Goal: Transaction & Acquisition: Purchase product/service

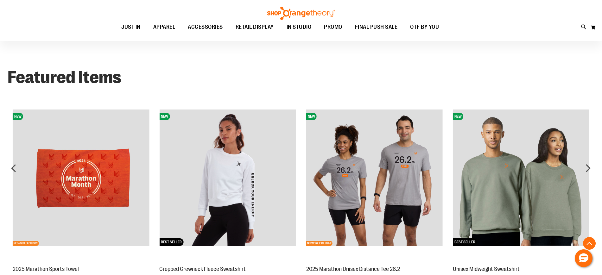
scroll to position [934, 0]
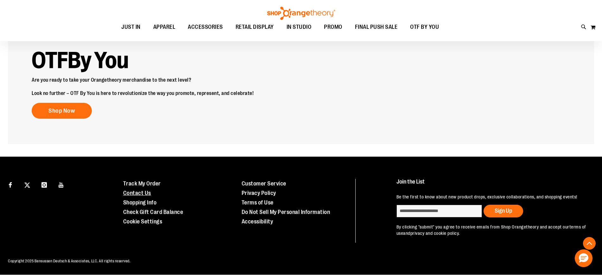
click at [141, 192] on link "Contact Us" at bounding box center [137, 193] width 28 height 6
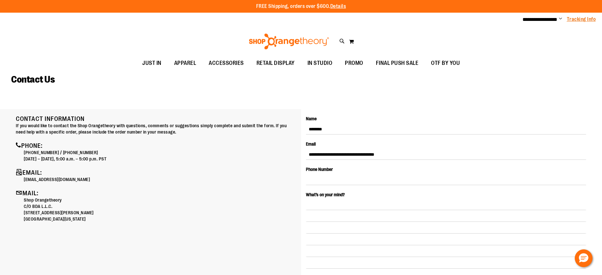
click at [589, 22] on link "Tracking Info" at bounding box center [581, 19] width 29 height 7
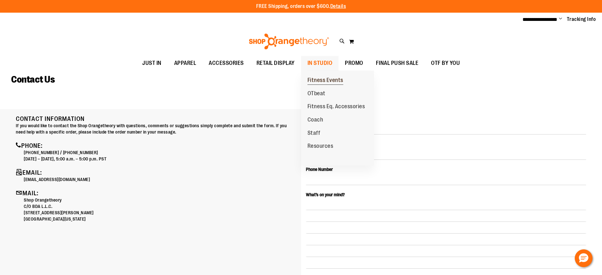
click at [320, 80] on span "Fitness Events" at bounding box center [325, 81] width 36 height 8
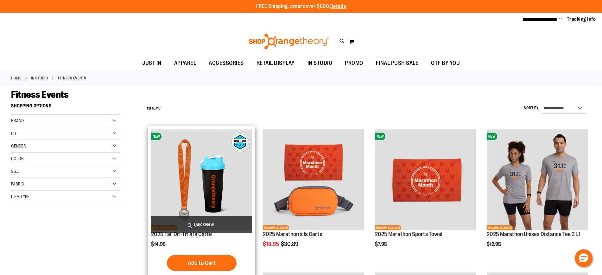
click at [205, 224] on span "Quickview" at bounding box center [201, 224] width 101 height 17
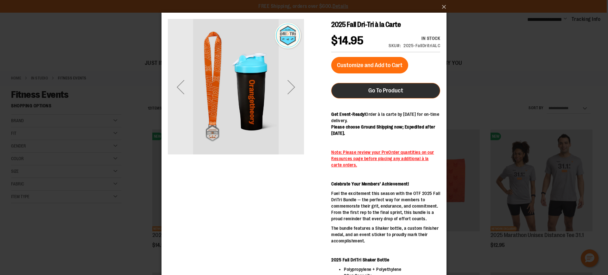
click at [399, 93] on span "Go To Product" at bounding box center [385, 90] width 35 height 7
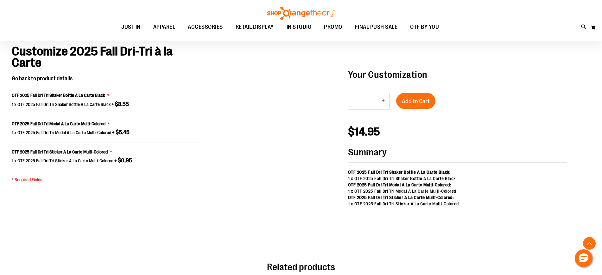
scroll to position [458, 0]
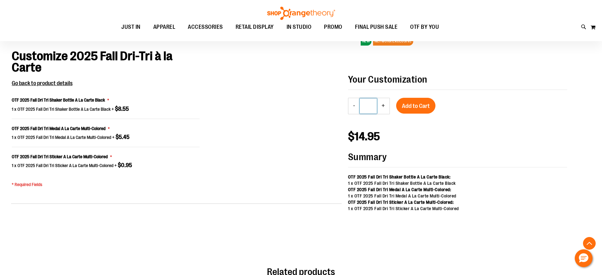
click at [371, 106] on input "*" at bounding box center [368, 105] width 17 height 15
type input "**"
click at [419, 106] on span "Add to Cart" at bounding box center [416, 106] width 28 height 7
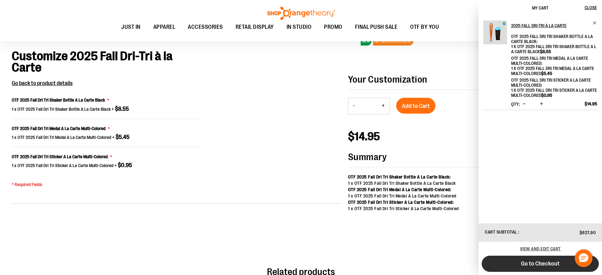
click at [526, 260] on button "Go to Checkout" at bounding box center [539, 264] width 117 height 16
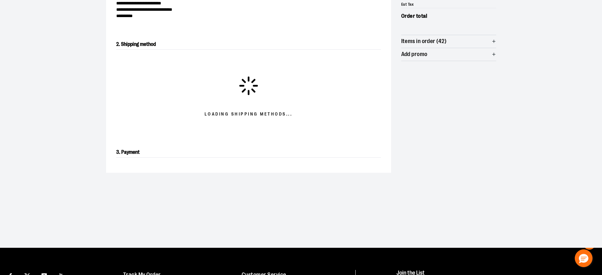
scroll to position [102, 0]
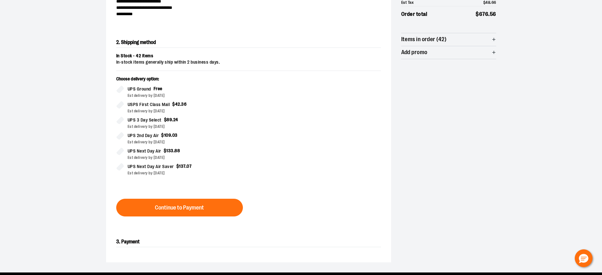
click at [149, 167] on span "UPS Next Day Air Saver" at bounding box center [151, 166] width 46 height 7
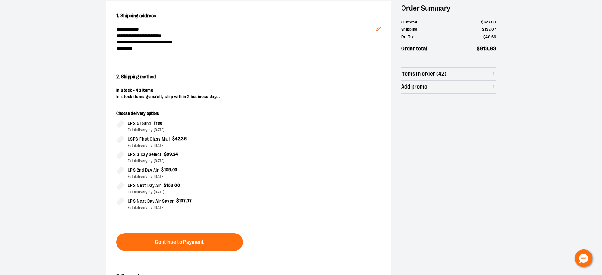
scroll to position [68, 0]
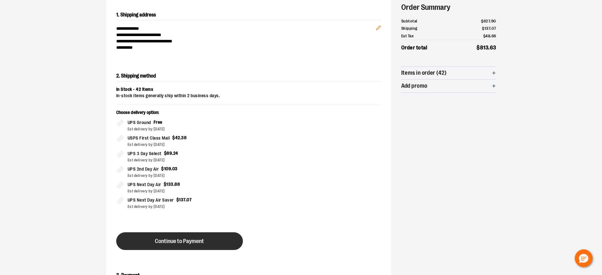
click at [172, 237] on button "Continue to Payment" at bounding box center [179, 241] width 127 height 18
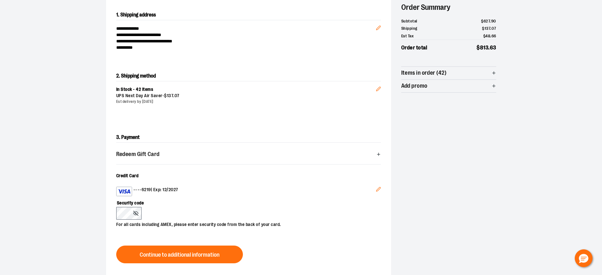
click at [379, 189] on icon "Edit" at bounding box center [378, 189] width 4 height 4
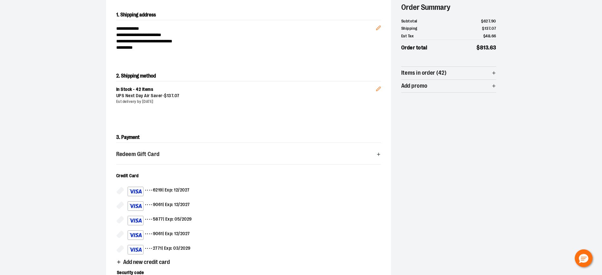
drag, startPoint x: 183, startPoint y: 244, endPoint x: 177, endPoint y: 246, distance: 6.0
click at [177, 246] on div "•••• 2771 | Exp: 03/2029" at bounding box center [159, 249] width 63 height 9
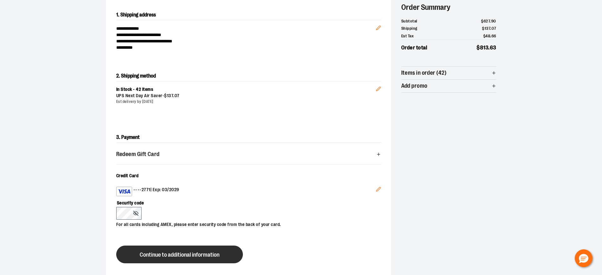
click at [183, 253] on span "Continue to additional information" at bounding box center [180, 255] width 80 height 6
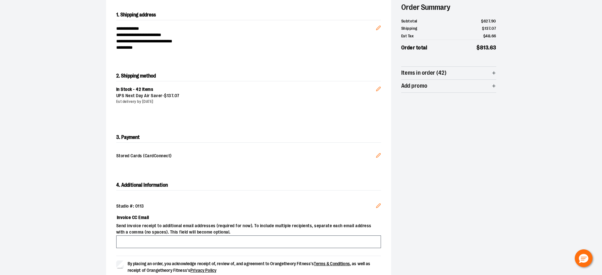
scroll to position [157, 0]
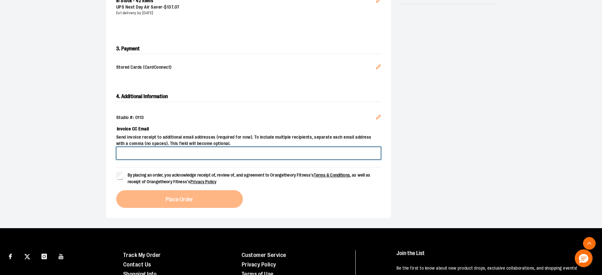
click at [242, 152] on input "Invoice CC Email" at bounding box center [248, 153] width 265 height 13
type input "**********"
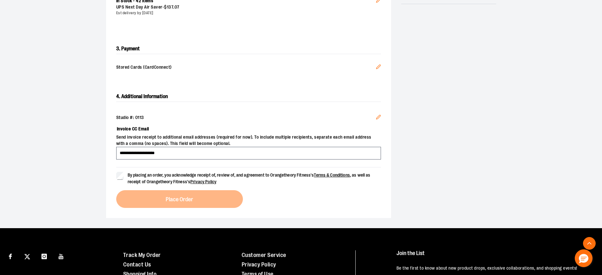
click at [170, 173] on span "By placing an order, you acknowledge receipt of, review of, and agreement to Or…" at bounding box center [249, 179] width 243 height 12
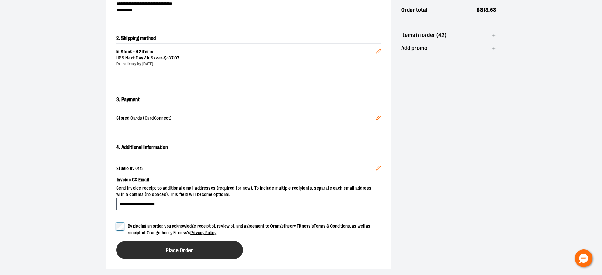
scroll to position [107, 0]
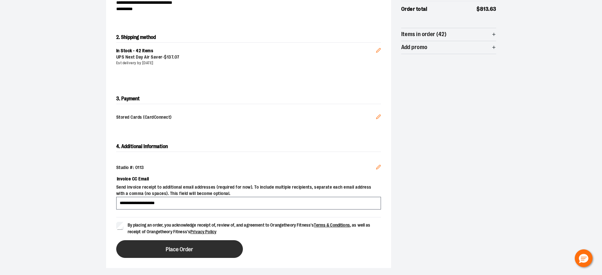
click at [181, 249] on span "Place Order" at bounding box center [180, 250] width 28 height 6
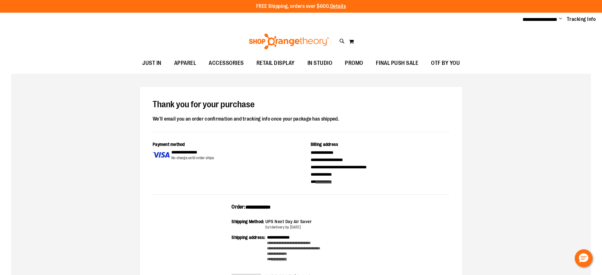
scroll to position [321, 0]
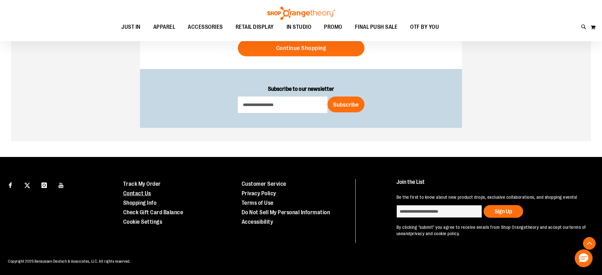
click at [146, 194] on link "Contact Us" at bounding box center [137, 193] width 28 height 6
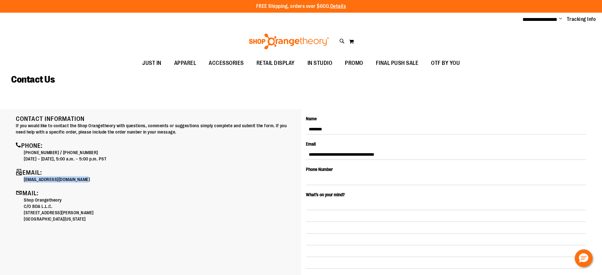
drag, startPoint x: 107, startPoint y: 181, endPoint x: 22, endPoint y: 180, distance: 85.5
click at [22, 180] on div "Contact Information If you would like to contact the Shop Orangetheory with que…" at bounding box center [156, 169] width 280 height 107
copy p "[EMAIL_ADDRESS][DOMAIN_NAME]"
click at [559, 17] on span "Change" at bounding box center [560, 19] width 3 height 6
click at [555, 33] on link "My Account" at bounding box center [537, 31] width 55 height 12
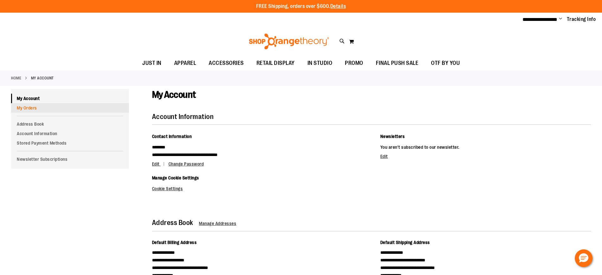
click at [42, 109] on link "My Orders" at bounding box center [70, 107] width 118 height 9
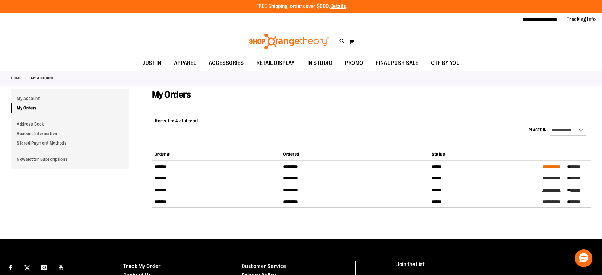
click at [559, 165] on span "**********" at bounding box center [551, 166] width 18 height 4
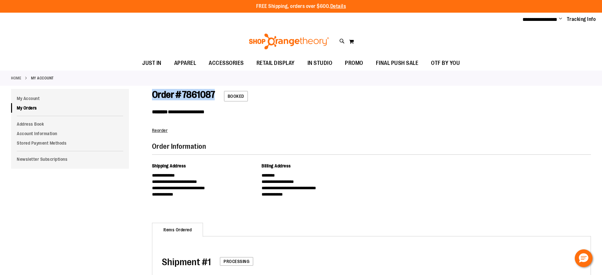
drag, startPoint x: 220, startPoint y: 94, endPoint x: 143, endPoint y: 94, distance: 76.9
copy span "Order # 7861087"
